Goal: Transaction & Acquisition: Purchase product/service

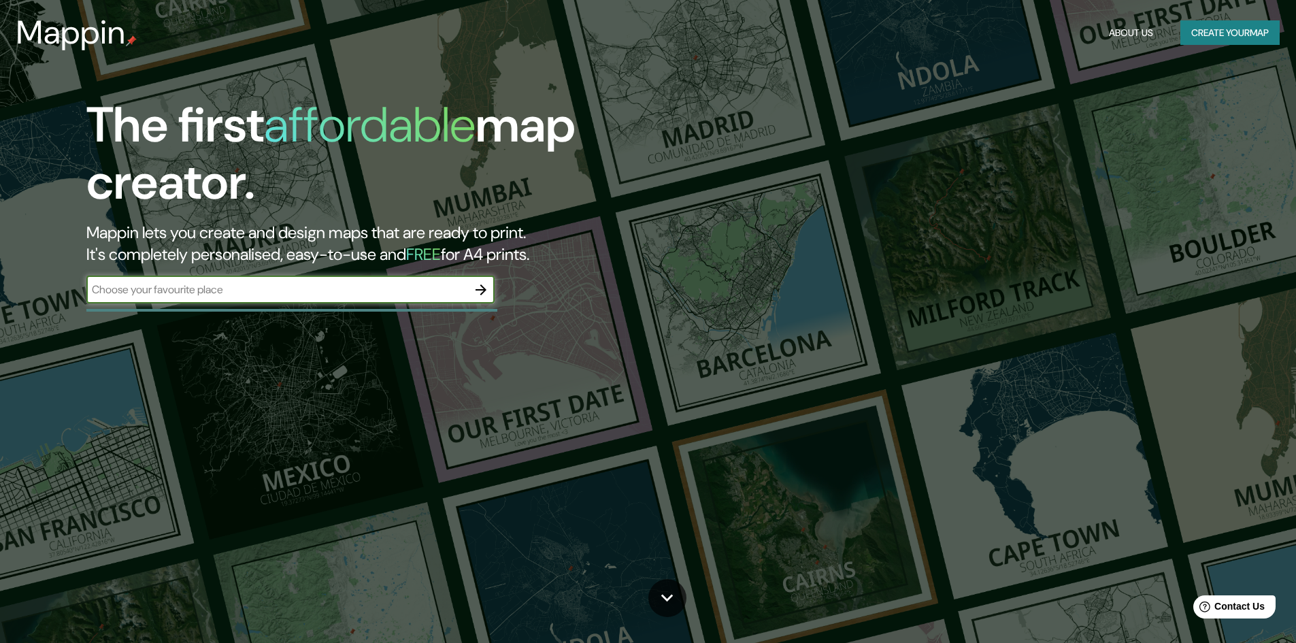
click at [335, 292] on input "text" at bounding box center [276, 290] width 381 height 16
type input "raquira"
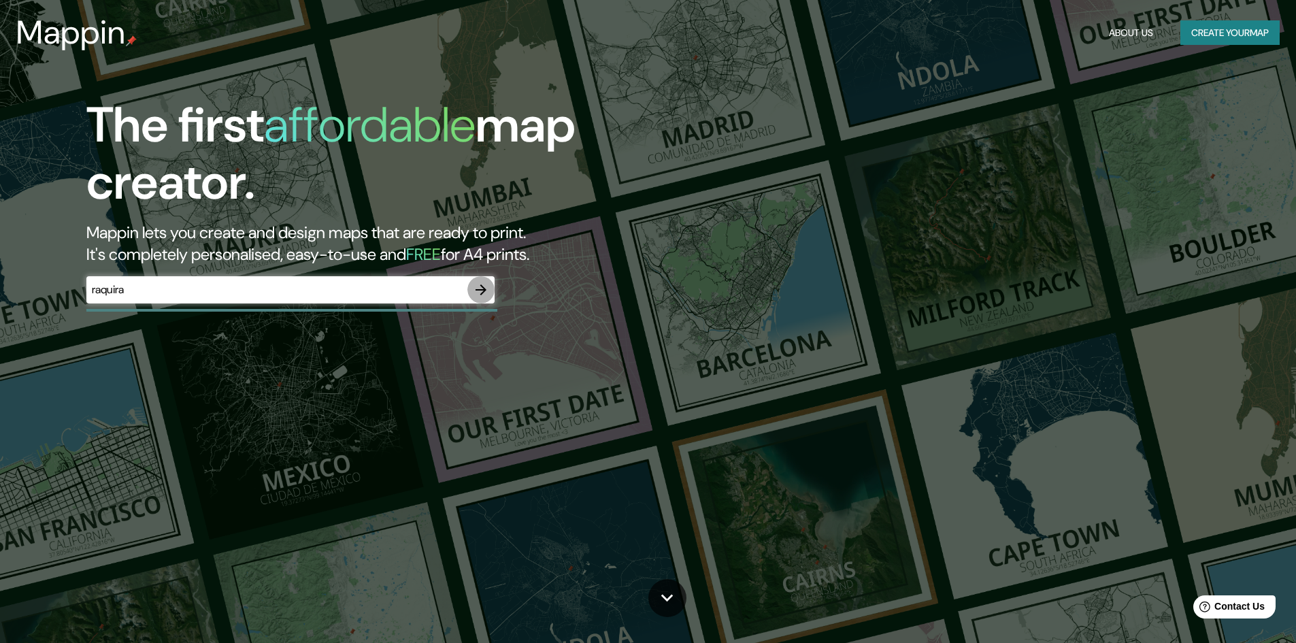
click at [479, 290] on icon "button" at bounding box center [480, 289] width 11 height 11
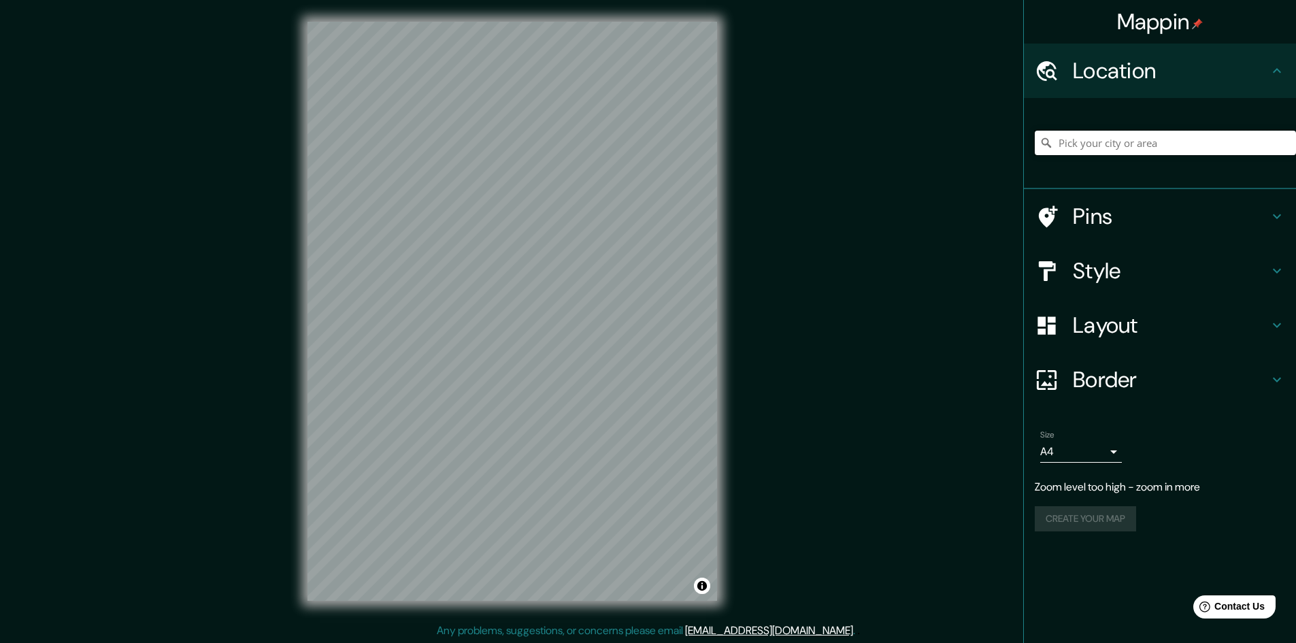
click at [1149, 145] on input "Pick your city or area" at bounding box center [1165, 143] width 261 height 24
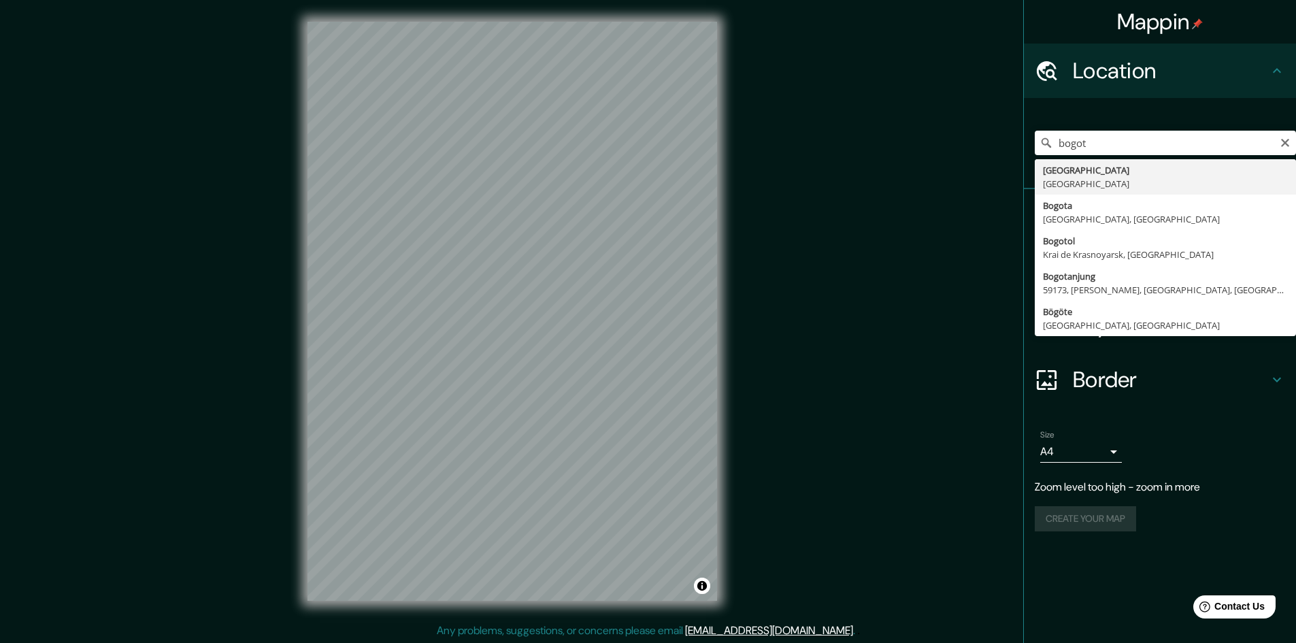
type input "[GEOGRAPHIC_DATA], [GEOGRAPHIC_DATA]"
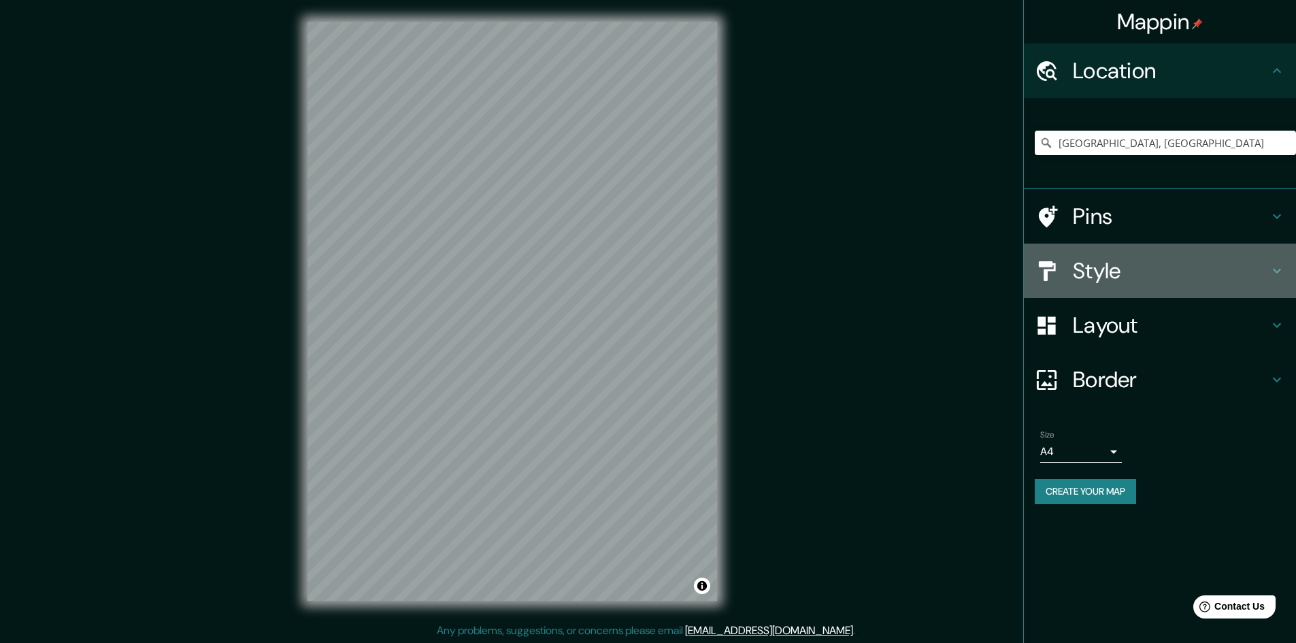
click at [1256, 270] on h4 "Style" at bounding box center [1171, 270] width 196 height 27
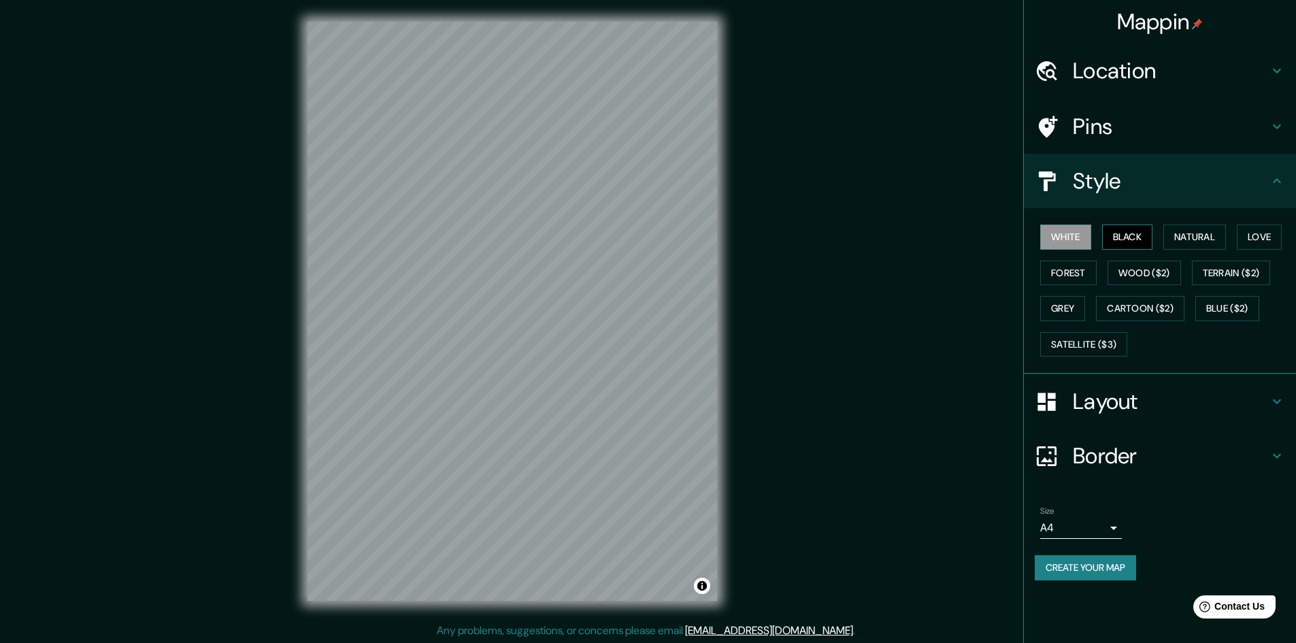
click at [1138, 235] on button "Black" at bounding box center [1127, 236] width 51 height 25
click at [1185, 236] on button "Natural" at bounding box center [1194, 236] width 63 height 25
click at [1263, 230] on button "Love" at bounding box center [1259, 236] width 45 height 25
click at [1057, 275] on button "Forest" at bounding box center [1068, 272] width 56 height 25
click at [1147, 264] on button "Wood ($2)" at bounding box center [1143, 272] width 73 height 25
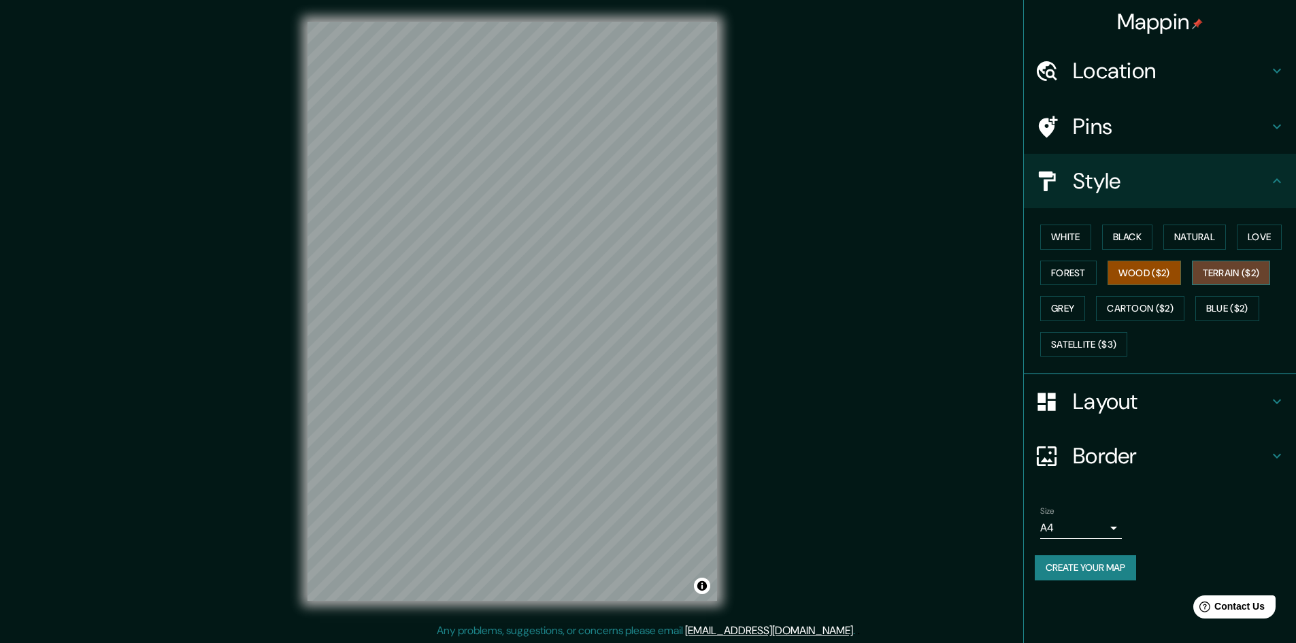
click at [1221, 272] on button "Terrain ($2)" at bounding box center [1231, 272] width 79 height 25
click at [1068, 314] on button "Grey" at bounding box center [1062, 308] width 45 height 25
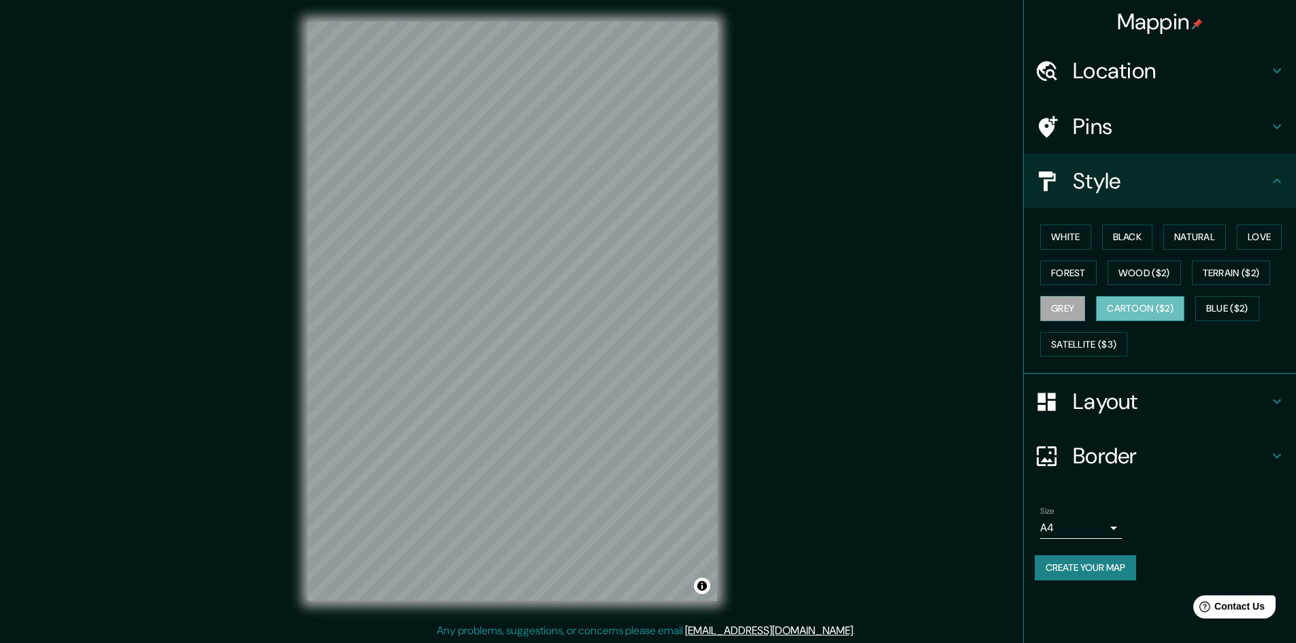
click at [1122, 305] on button "Cartoon ($2)" at bounding box center [1140, 308] width 88 height 25
click at [1234, 288] on div "White Black Natural Love Forest Wood ($2) Terrain ($2) Grey Cartoon ($2) Blue (…" at bounding box center [1165, 290] width 261 height 143
click at [1234, 317] on button "Blue ($2)" at bounding box center [1227, 308] width 64 height 25
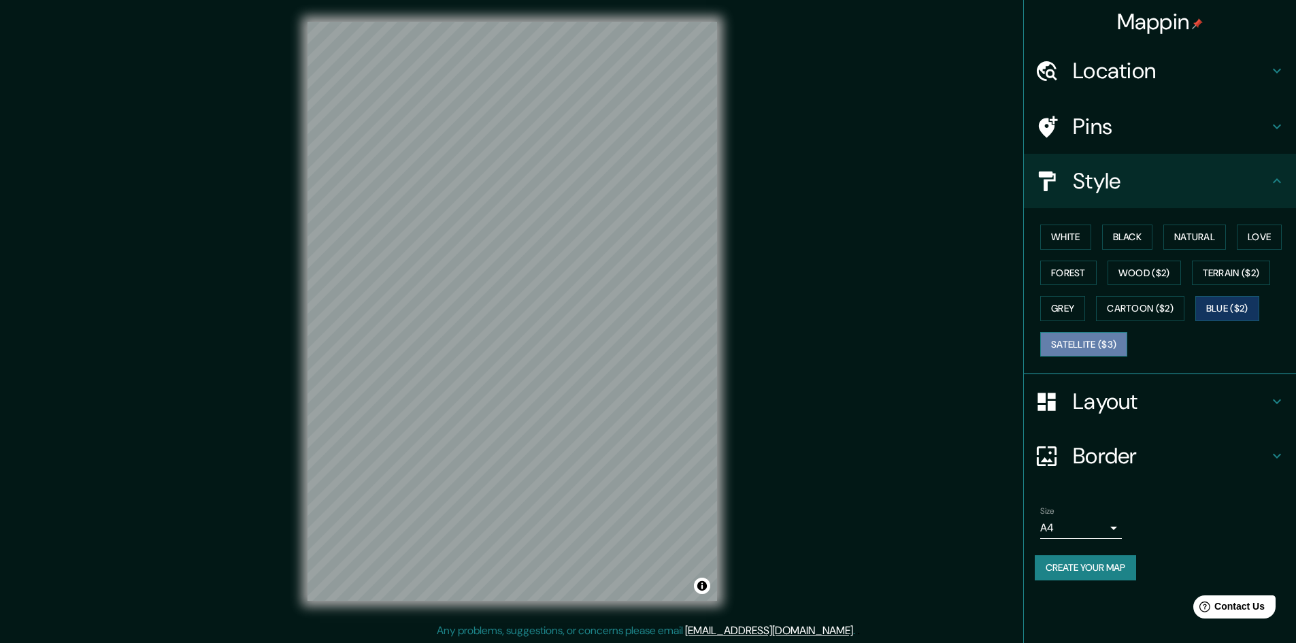
click at [1100, 344] on button "Satellite ($3)" at bounding box center [1083, 344] width 87 height 25
